Goal: Task Accomplishment & Management: Complete application form

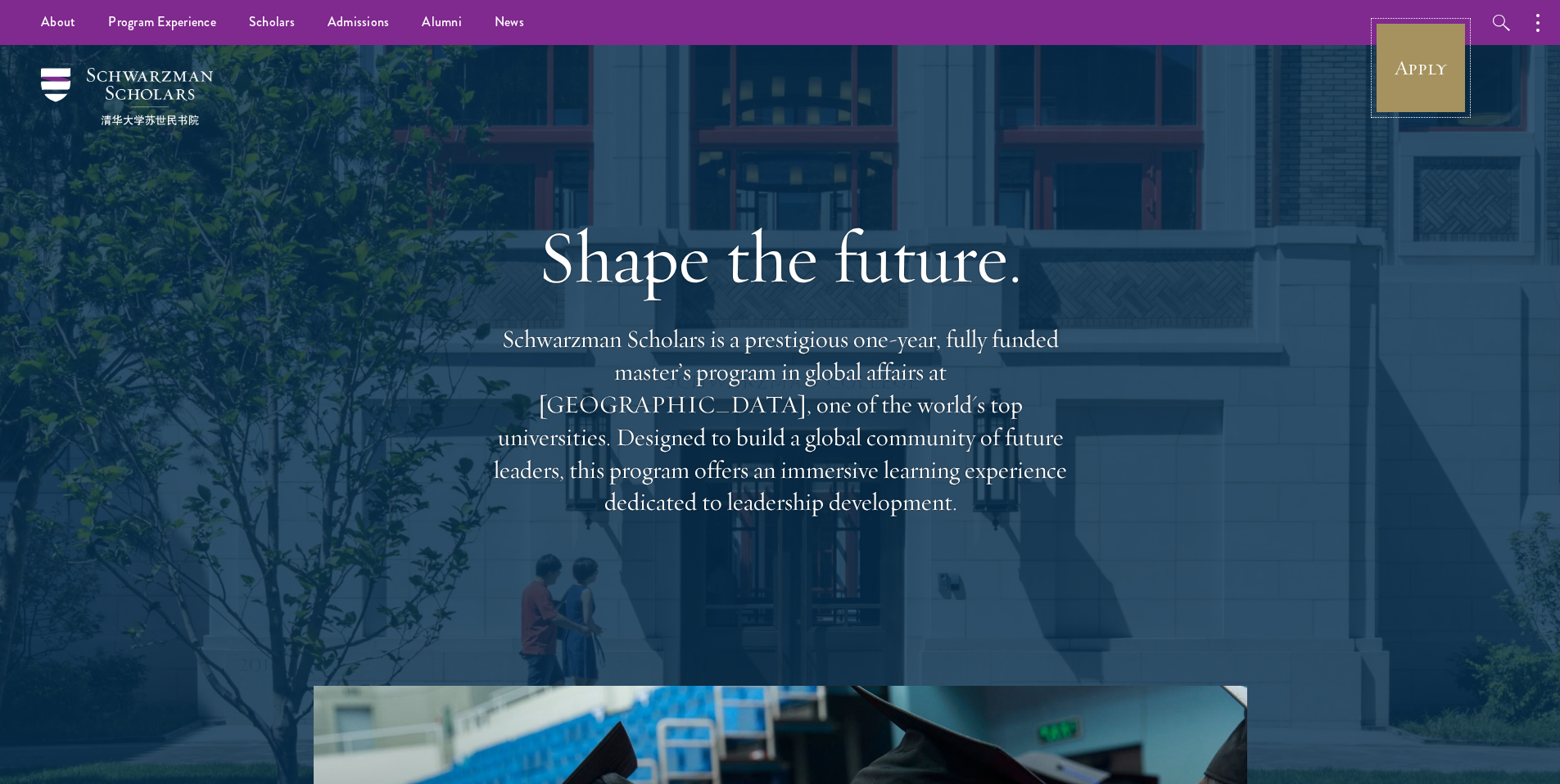
click at [1416, 61] on link "Apply" at bounding box center [1420, 68] width 92 height 92
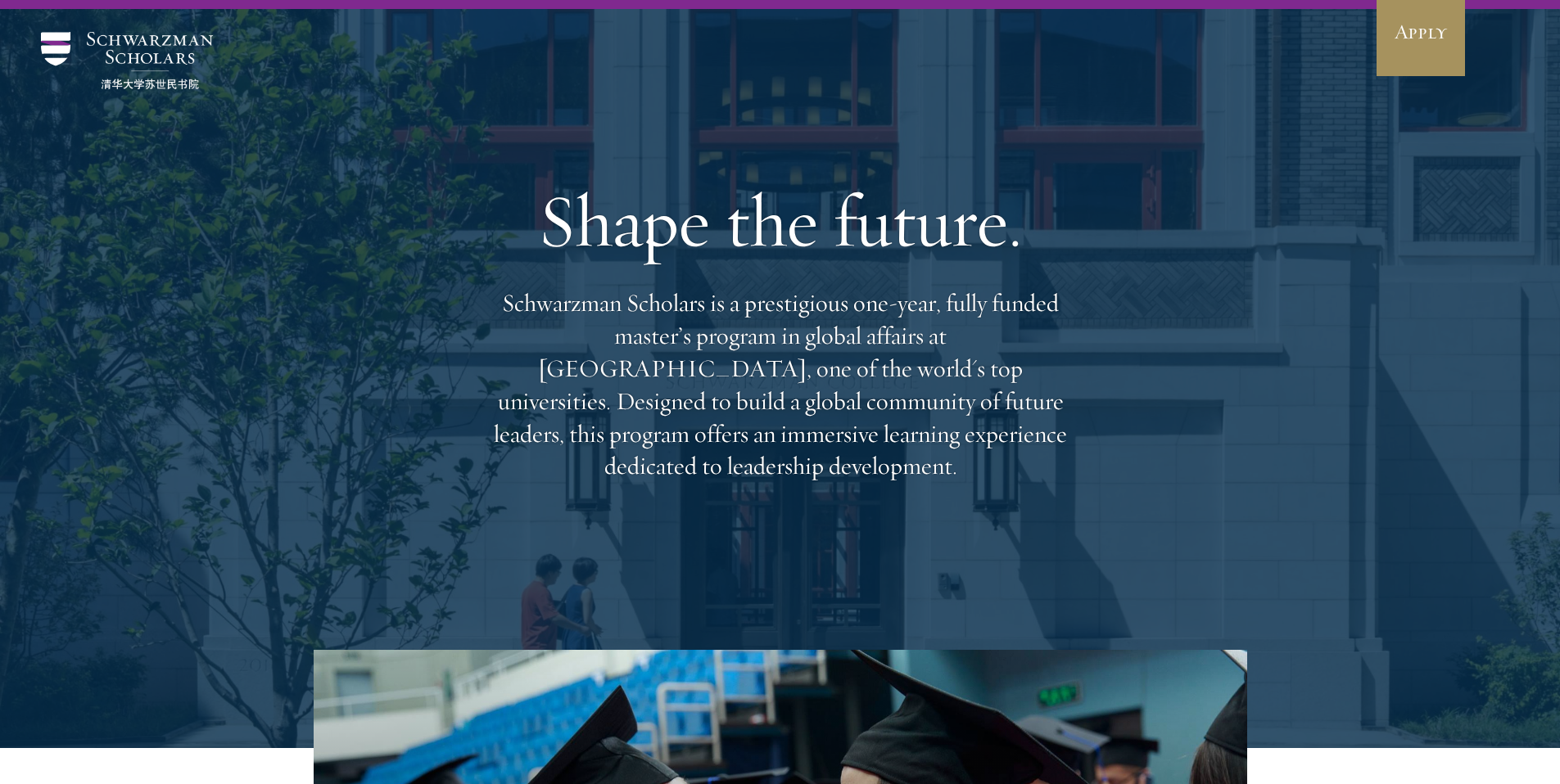
scroll to position [37, 0]
click at [1436, 50] on link "Apply" at bounding box center [1420, 30] width 92 height 92
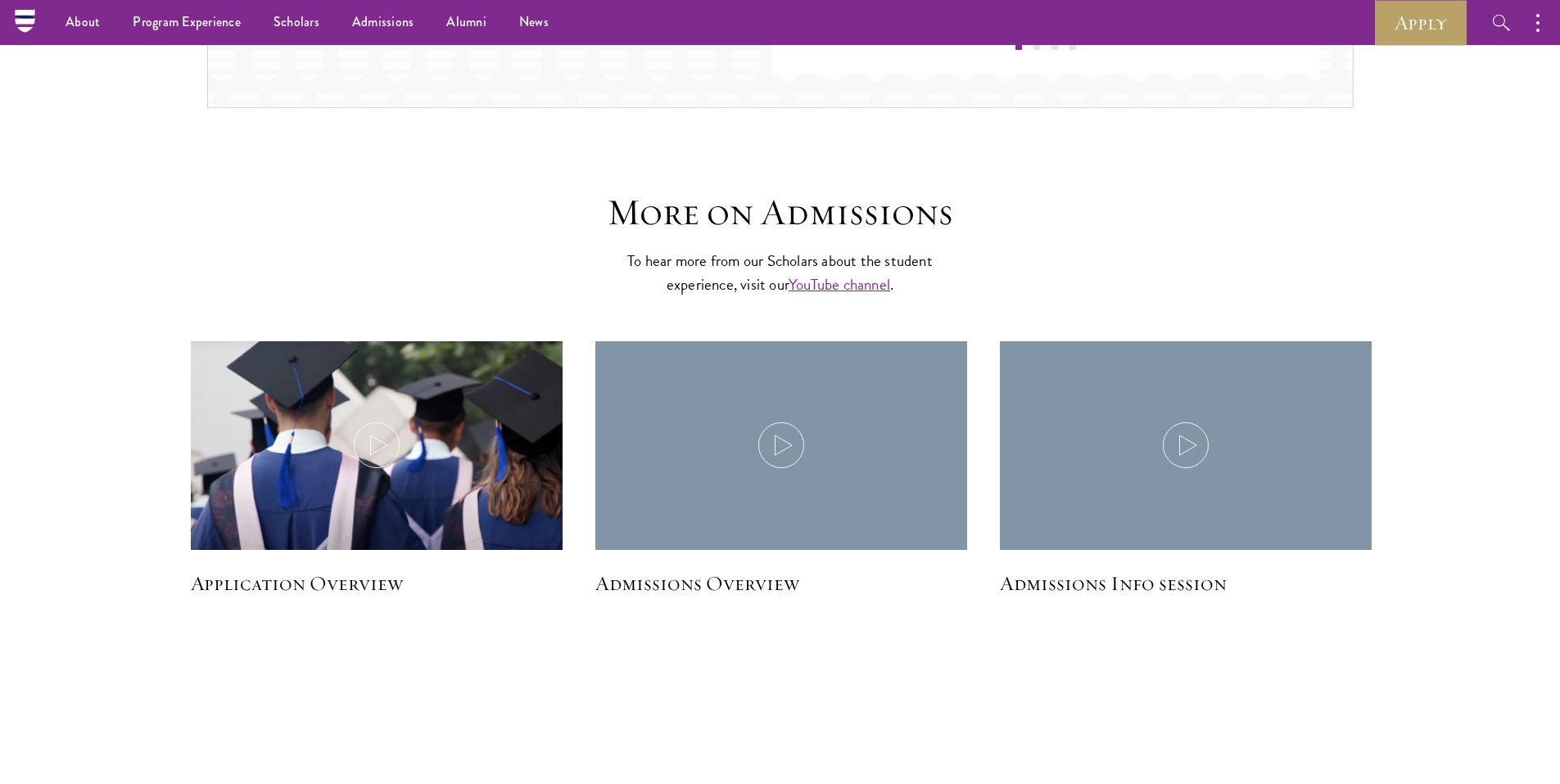
scroll to position [1512, 0]
